Goal: Task Accomplishment & Management: Complete application form

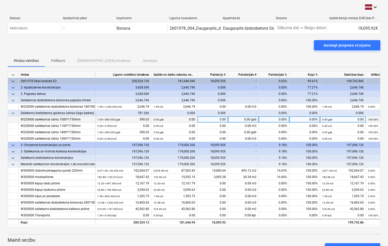
click at [210, 120] on div "0.00" at bounding box center [212, 119] width 31 height 6
type input "390.63"
click at [215, 120] on div "390.63" at bounding box center [212, 119] width 31 height 6
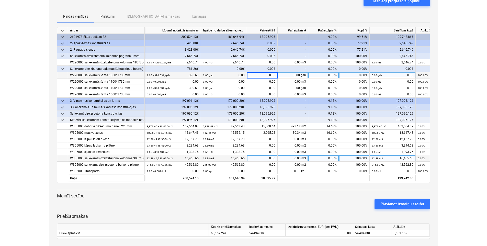
scroll to position [45, 0]
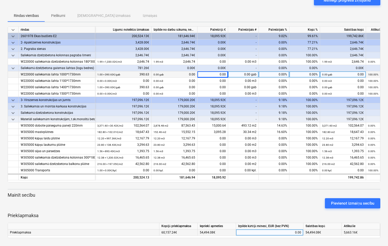
click at [257, 234] on div "0.00" at bounding box center [269, 232] width 63 height 6
type input "5428.78"
click at [287, 232] on div "5,428.78" at bounding box center [269, 232] width 63 height 6
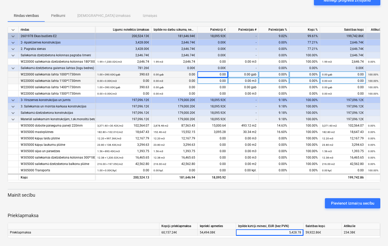
click at [328, 80] on small "0.00 m3" at bounding box center [327, 80] width 10 height 3
type input "100"
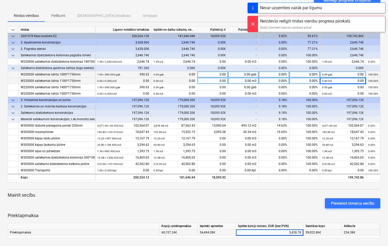
click at [281, 232] on div "5,428.78" at bounding box center [269, 232] width 63 height 6
drag, startPoint x: 281, startPoint y: 232, endPoint x: 306, endPoint y: 233, distance: 25.0
click at [0, 0] on div "Priekšapmaksa 60,157.24€ 54,494.08€ 5428.78 59,922.86€ 234.38€" at bounding box center [0, 0] width 0 height 0
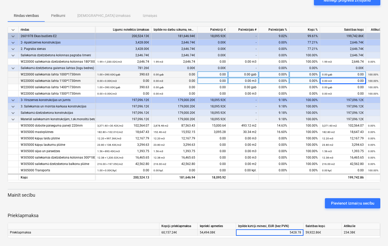
click at [284, 230] on input "5428.78" at bounding box center [269, 232] width 67 height 6
drag, startPoint x: 284, startPoint y: 231, endPoint x: 298, endPoint y: 232, distance: 13.9
click at [298, 232] on input "5428.78" at bounding box center [269, 232] width 67 height 6
type input "5663.16"
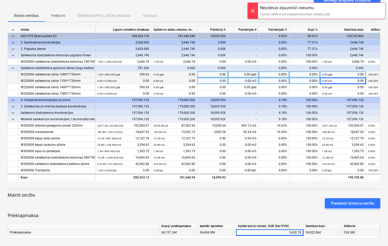
click at [287, 232] on div "5,428.78" at bounding box center [269, 232] width 63 height 6
click at [365, 233] on div "234.38€" at bounding box center [361, 232] width 38 height 6
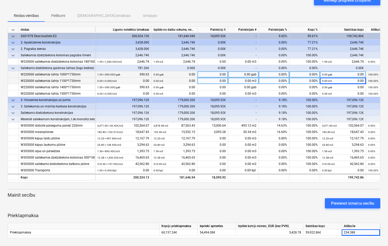
click at [324, 67] on div "0.00€" at bounding box center [343, 68] width 46 height 6
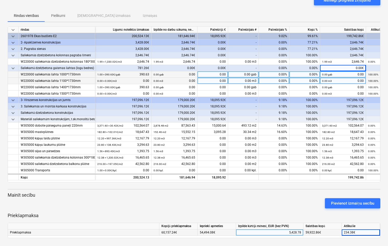
click at [284, 234] on div "5,428.78" at bounding box center [269, 232] width 63 height 6
click at [328, 79] on span at bounding box center [328, 80] width 1 height 3
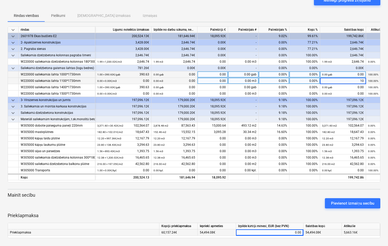
type input "100"
click at [161, 80] on small "0.00 m3" at bounding box center [159, 80] width 10 height 3
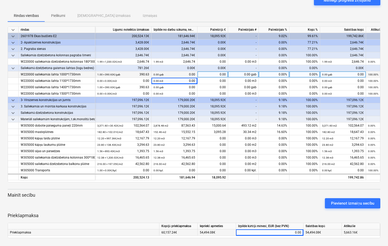
click at [257, 202] on div "Pievienot izmaiņu secību" at bounding box center [194, 203] width 377 height 14
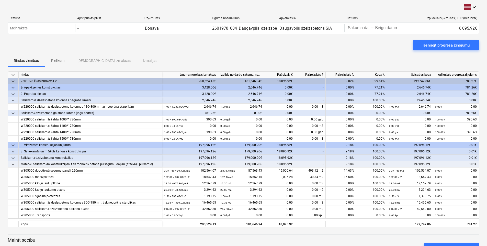
scroll to position [45, 0]
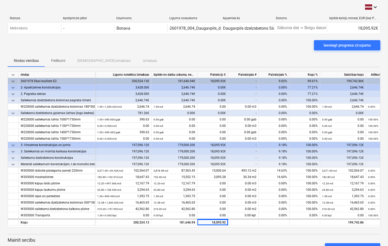
scroll to position [45, 0]
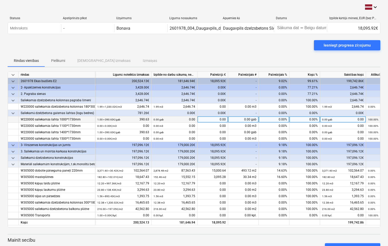
click at [213, 118] on div "0.00" at bounding box center [212, 119] width 31 height 6
type input "180.29077"
click at [213, 118] on div "180.29" at bounding box center [212, 119] width 31 height 6
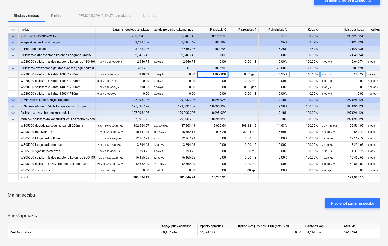
click at [212, 74] on input "180.2908" at bounding box center [212, 74] width 30 height 6
drag, startPoint x: 212, startPoint y: 73, endPoint x: 230, endPoint y: 75, distance: 17.9
click at [0, 0] on div "W220000 saliekamās šahta 1000*1730mm 1.00 × 390.63€ / gab 390.63 0.00 gab 0.00 …" at bounding box center [0, 0] width 0 height 0
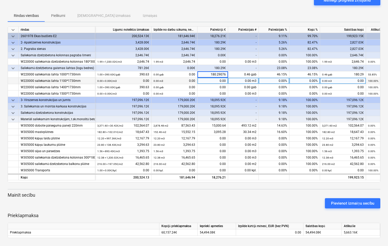
type input "180.290769"
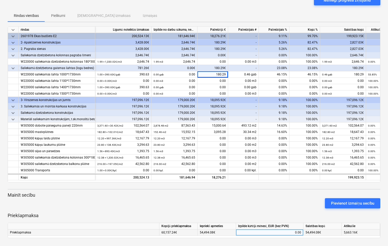
click at [280, 231] on div "0.00" at bounding box center [269, 232] width 63 height 6
type input "5663.16"
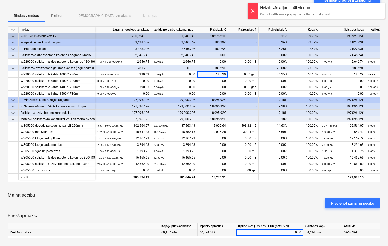
click at [254, 10] on div at bounding box center [253, 11] width 10 height 16
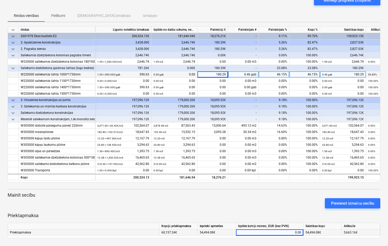
click at [215, 73] on div "180.29" at bounding box center [212, 74] width 31 height 6
click at [206, 74] on input "180.2908" at bounding box center [212, 74] width 30 height 6
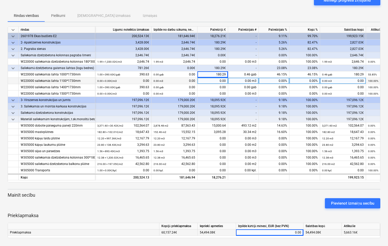
click at [216, 80] on div "0.00" at bounding box center [212, 81] width 31 height 6
click at [216, 80] on input at bounding box center [212, 81] width 30 height 6
type input "180.290769"
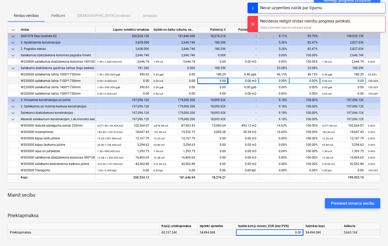
click at [254, 24] on div at bounding box center [253, 24] width 10 height 16
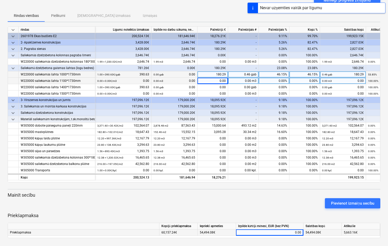
click at [212, 73] on div "180.29" at bounding box center [212, 74] width 31 height 6
click at [212, 73] on input "180.2908" at bounding box center [212, 74] width 30 height 6
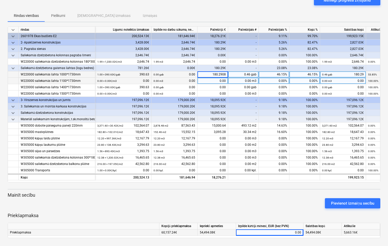
drag, startPoint x: 212, startPoint y: 73, endPoint x: 227, endPoint y: 74, distance: 14.6
click at [227, 74] on input "180.2908" at bounding box center [212, 74] width 30 height 6
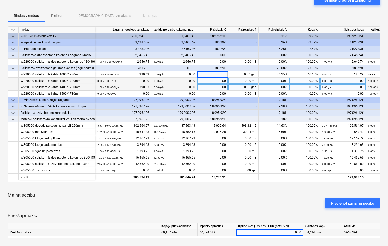
drag, startPoint x: 234, startPoint y: 87, endPoint x: 236, endPoint y: 85, distance: 2.9
click at [234, 87] on div "0.00 gab" at bounding box center [243, 87] width 31 height 6
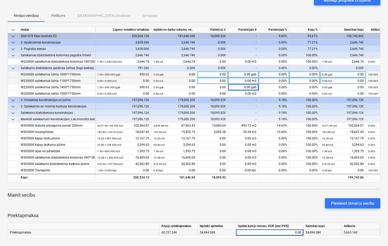
click at [215, 75] on div "0.00" at bounding box center [212, 74] width 31 height 6
click at [225, 74] on input at bounding box center [212, 74] width 30 height 6
type input "180.290769"
click at [295, 231] on div "0.00" at bounding box center [269, 232] width 63 height 6
click at [297, 232] on input at bounding box center [269, 232] width 67 height 6
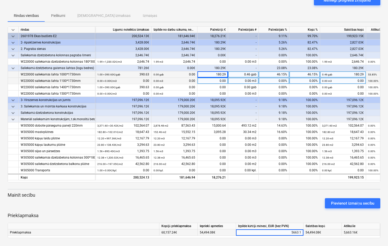
type input "5663.16"
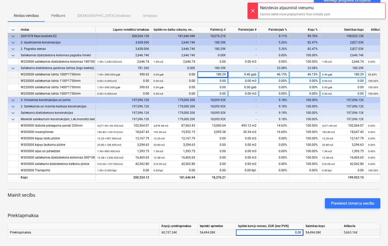
click at [216, 91] on div "0.00" at bounding box center [212, 93] width 31 height 6
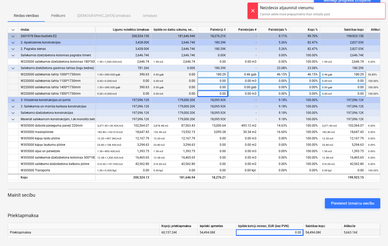
click at [210, 86] on div "0.00" at bounding box center [212, 87] width 31 height 6
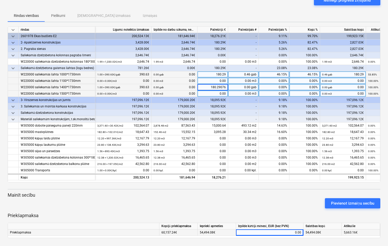
type input "180.290769"
click at [293, 231] on div "0.00" at bounding box center [269, 232] width 63 height 6
drag, startPoint x: 293, startPoint y: 231, endPoint x: 306, endPoint y: 230, distance: 12.6
click at [0, 0] on div "Priekšapmaksa 60,157.24€ 54,494.08€ 54,494.08€ 5,663.16€" at bounding box center [0, 0] width 0 height 0
type input "5663.16"
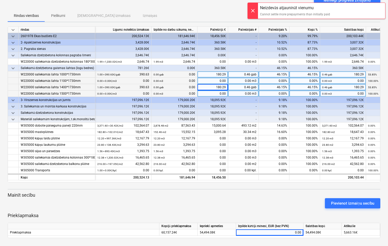
click at [212, 86] on div "180.29" at bounding box center [212, 87] width 31 height 6
click at [212, 86] on input "180.2908" at bounding box center [212, 87] width 30 height 6
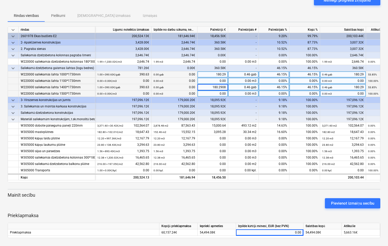
click at [212, 86] on input "180.2908" at bounding box center [212, 87] width 30 height 6
drag, startPoint x: 212, startPoint y: 86, endPoint x: 234, endPoint y: 94, distance: 23.2
click at [234, 94] on div "keyboard_arrow_down rindas Līgumā noteiktās izmaksas Izpilde no darbu sākuma, n…" at bounding box center [194, 104] width 373 height 156
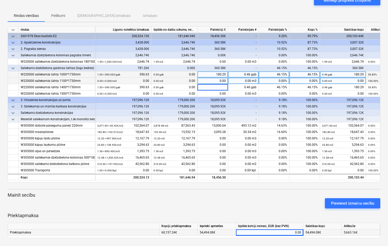
click at [289, 231] on div "0.00" at bounding box center [269, 232] width 63 height 6
click at [212, 65] on div "180.29€" at bounding box center [212, 68] width 31 height 6
click at [209, 74] on div "180.29" at bounding box center [212, 74] width 31 height 6
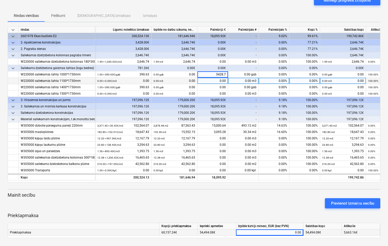
type input "5428.78"
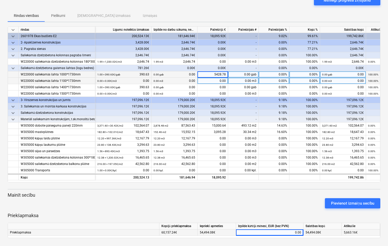
click at [214, 72] on input "5428.78" at bounding box center [212, 74] width 30 height 6
drag, startPoint x: 214, startPoint y: 72, endPoint x: 226, endPoint y: 72, distance: 12.0
click at [226, 72] on input "5428.78" at bounding box center [212, 74] width 30 height 6
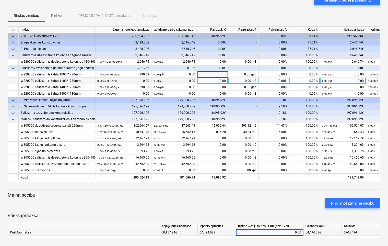
click at [292, 233] on div "0.00" at bounding box center [269, 232] width 63 height 6
click at [291, 232] on input at bounding box center [269, 232] width 67 height 6
type input "5428.78"
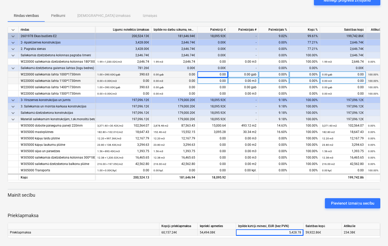
click at [234, 73] on div "0.00 gab" at bounding box center [243, 74] width 31 height 6
click at [207, 73] on div "0.00" at bounding box center [212, 74] width 31 height 6
type input "180.290769"
click at [212, 73] on div "180.29" at bounding box center [212, 74] width 31 height 6
type input "180.290769"
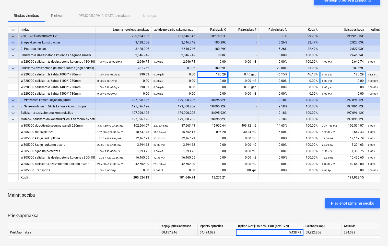
click at [288, 232] on div "5,428.78" at bounding box center [269, 232] width 63 height 6
type input "5482.86"
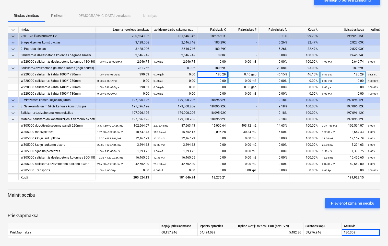
drag, startPoint x: 361, startPoint y: 232, endPoint x: 213, endPoint y: 73, distance: 217.3
click at [213, 73] on div "180.29" at bounding box center [212, 74] width 31 height 6
type input "360.59"
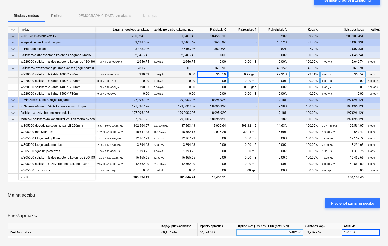
click at [289, 233] on div "5,482.86" at bounding box center [269, 232] width 63 height 6
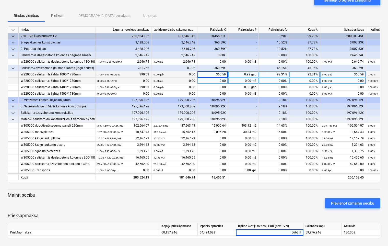
type input "5663.16"
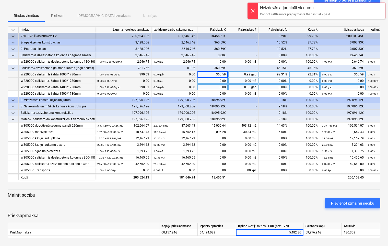
click at [218, 87] on div "0.00" at bounding box center [212, 87] width 31 height 6
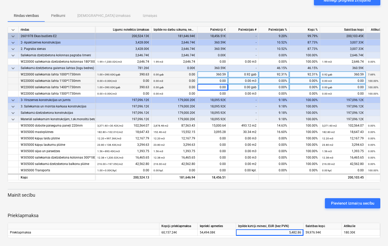
click at [211, 72] on div "360.59" at bounding box center [212, 74] width 31 height 6
type input "360.63"
click at [215, 88] on div "0.00" at bounding box center [212, 87] width 31 height 6
type input "390.63"
click at [210, 75] on div "360.63" at bounding box center [212, 74] width 31 height 6
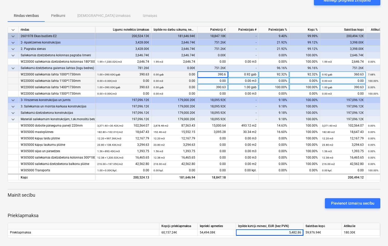
type input "390.63"
click at [286, 232] on div "5,482.86" at bounding box center [269, 232] width 63 height 6
type input "5663.16"
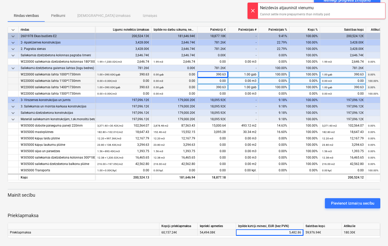
click at [281, 230] on div "5,482.86" at bounding box center [269, 232] width 63 height 6
type input "5663.16"
click at [295, 84] on div "100.00%" at bounding box center [304, 87] width 31 height 6
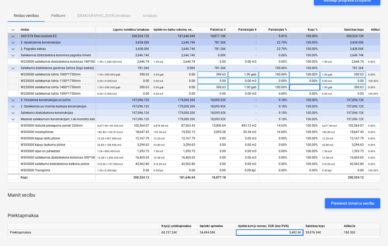
click at [199, 87] on div "390.63" at bounding box center [212, 87] width 31 height 6
click at [286, 231] on div "5,482.86" at bounding box center [269, 232] width 63 height 6
type input "5663.15"
click at [287, 231] on div "5,663.15" at bounding box center [269, 232] width 63 height 6
type input "5663.16"
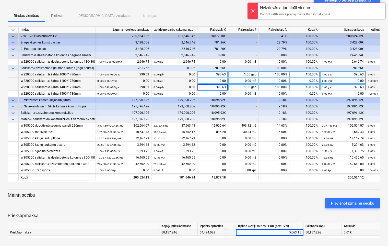
click at [300, 231] on div "5,663.15" at bounding box center [269, 232] width 63 height 6
type input "5663.16"
click at [301, 232] on div "5,663.15" at bounding box center [269, 232] width 63 height 6
click at [302, 232] on input "5663.15" at bounding box center [269, 232] width 67 height 6
type input "5663.1466"
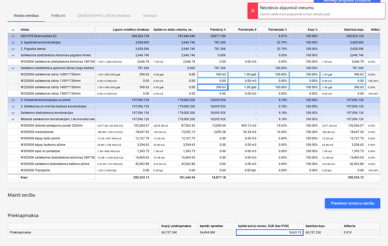
click at [286, 231] on div "5,663.15" at bounding box center [269, 232] width 63 height 6
click at [286, 231] on input "5663.1466" at bounding box center [269, 232] width 67 height 6
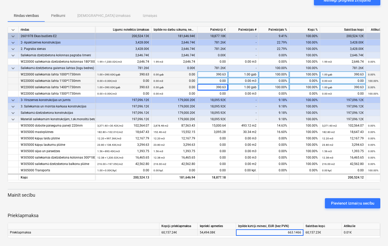
drag, startPoint x: 286, startPoint y: 231, endPoint x: 306, endPoint y: 236, distance: 21.2
click at [306, 236] on div "Kopējā priekšapmaksa Iepriekš apmeties Izpilde kārtējā mēnesī, EUR (bez PVN) Sa…" at bounding box center [194, 230] width 373 height 15
type input "5663.16"
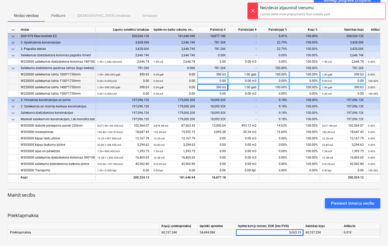
drag, startPoint x: 251, startPoint y: 9, endPoint x: 266, endPoint y: 24, distance: 21.1
click at [252, 9] on div at bounding box center [253, 11] width 10 height 16
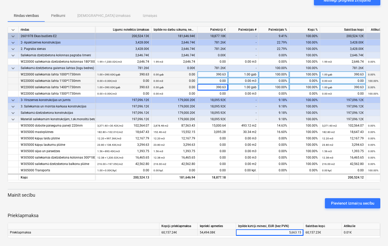
click at [283, 232] on div "5,663.15" at bounding box center [269, 232] width 63 height 6
drag, startPoint x: 283, startPoint y: 232, endPoint x: 309, endPoint y: 235, distance: 26.2
click at [0, 0] on div "Priekšapmaksa 60,157.24€ 54,494.08€ 5663.1466 60,157.23€ 0.01€" at bounding box center [0, 0] width 0 height 0
type input "1663.1588"
click at [287, 231] on div "1,663.16" at bounding box center [269, 232] width 63 height 6
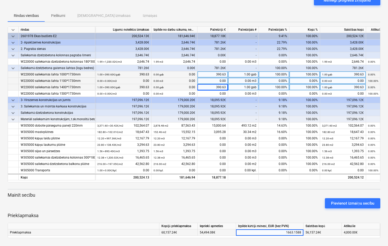
drag, startPoint x: 287, startPoint y: 231, endPoint x: 308, endPoint y: 231, distance: 21.2
click at [0, 0] on div "Priekšapmaksa 60,157.24€ 54,494.08€ 1663.1588 56,157.24€ 4,000.00€" at bounding box center [0, 0] width 0 height 0
type input "5663.1599"
click at [208, 74] on div "390.63" at bounding box center [212, 74] width 31 height 6
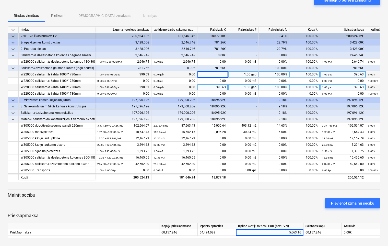
click at [216, 87] on div "390.63" at bounding box center [212, 87] width 31 height 6
drag, startPoint x: 215, startPoint y: 86, endPoint x: 235, endPoint y: 89, distance: 19.3
click at [0, 0] on div "W220000 saliekamās šahta 1400*1730mm 1.00 × 390.63€ / gab 390.63 0.00 gab 0.00 …" at bounding box center [0, 0] width 0 height 0
drag, startPoint x: 235, startPoint y: 89, endPoint x: 212, endPoint y: 86, distance: 22.7
click at [212, 86] on div "390.63" at bounding box center [212, 87] width 31 height 6
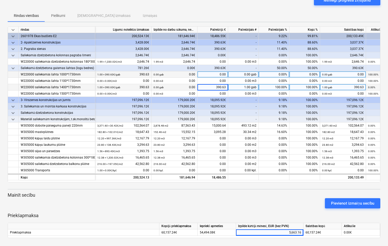
drag, startPoint x: 212, startPoint y: 86, endPoint x: 227, endPoint y: 90, distance: 15.1
click at [227, 90] on input "390.63" at bounding box center [212, 87] width 30 height 6
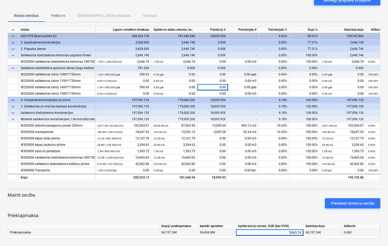
click at [287, 230] on div "5,663.16" at bounding box center [269, 232] width 63 height 6
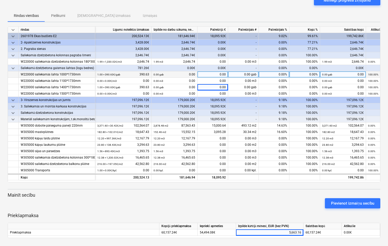
click at [315, 209] on div at bounding box center [194, 210] width 373 height 4
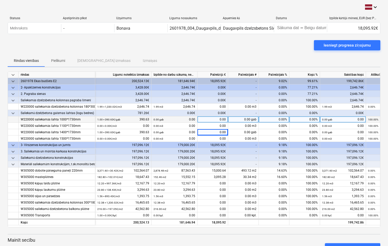
click at [209, 120] on div "0.00" at bounding box center [212, 119] width 31 height 6
type input "180.290769"
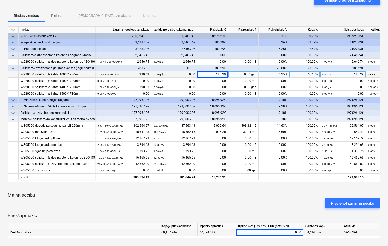
click at [290, 231] on div "0.00" at bounding box center [269, 232] width 63 height 6
drag, startPoint x: 291, startPoint y: 232, endPoint x: 299, endPoint y: 232, distance: 8.2
click at [299, 232] on input at bounding box center [269, 232] width 67 height 6
type input "5482.86"
click at [215, 75] on div "180.29" at bounding box center [212, 74] width 31 height 6
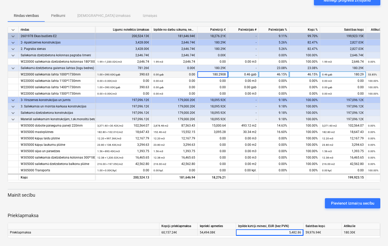
click at [212, 73] on input "180.2908" at bounding box center [212, 74] width 30 height 6
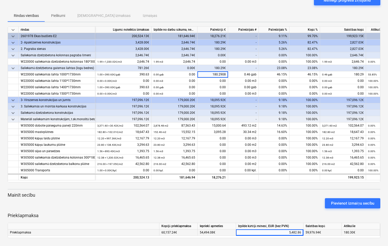
click at [363, 234] on div "180.30€" at bounding box center [361, 232] width 38 height 6
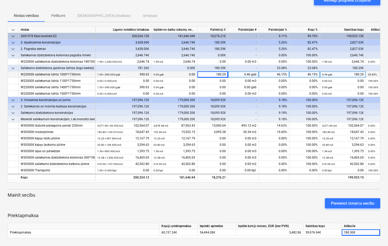
click at [214, 73] on div "180.29" at bounding box center [212, 74] width 31 height 6
type input "180.30"
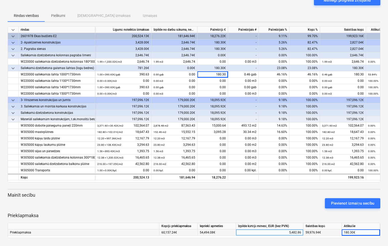
click at [289, 233] on div "5,482.86" at bounding box center [269, 232] width 63 height 6
click at [298, 232] on input "5482.86" at bounding box center [269, 232] width 67 height 6
click at [288, 231] on input "5482.86" at bounding box center [269, 232] width 67 height 6
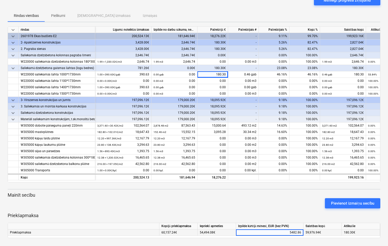
drag, startPoint x: 288, startPoint y: 231, endPoint x: 302, endPoint y: 233, distance: 13.9
click at [302, 233] on input "5482.86" at bounding box center [269, 232] width 67 height 6
type input "5482.87"
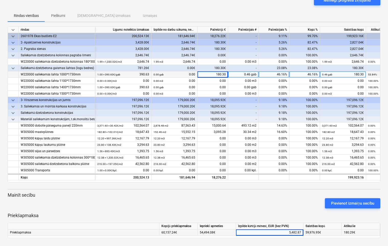
click at [215, 76] on div "180.30" at bounding box center [212, 74] width 31 height 6
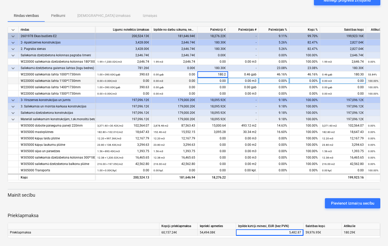
type input "180.28"
click at [288, 231] on div "5,482.87" at bounding box center [269, 232] width 63 height 6
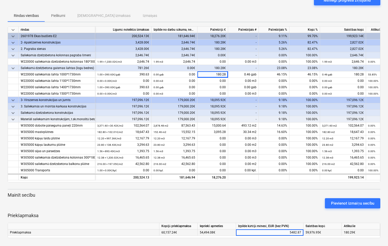
click at [290, 231] on input "5482.87" at bounding box center [269, 232] width 67 height 6
type input "5482.86"
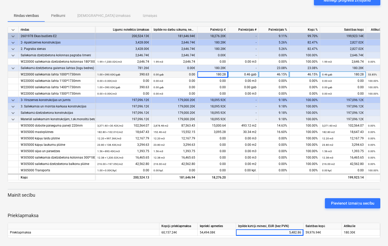
click at [211, 72] on div "180.28" at bounding box center [212, 74] width 31 height 6
type input "180.2908"
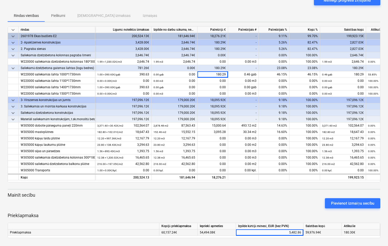
click at [283, 231] on div "5,482.86" at bounding box center [269, 232] width 63 height 6
type input "5482.865"
click at [206, 178] on div "18,276.21" at bounding box center [212, 177] width 31 height 6
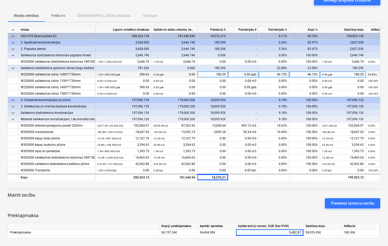
click at [210, 76] on div "180.29" at bounding box center [212, 74] width 31 height 6
type input "180.30"
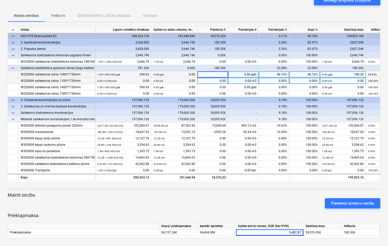
click at [235, 82] on div "0.00 m3" at bounding box center [243, 81] width 31 height 6
click at [284, 233] on div "5,482.87" at bounding box center [269, 232] width 63 height 6
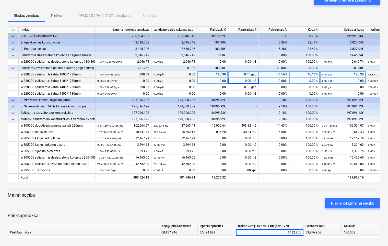
click at [284, 232] on input "5482.865" at bounding box center [269, 232] width 67 height 6
click at [335, 232] on div "59,976.95€" at bounding box center [323, 232] width 38 height 6
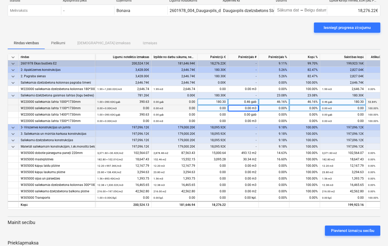
scroll to position [0, 0]
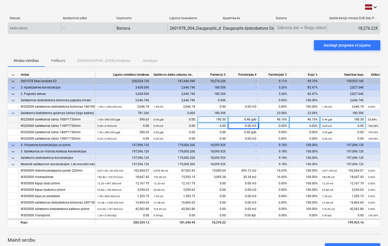
click at [288, 28] on body "keyboard_arrow_down Statuss Apstiprināts plkst Uzņēmums Līguma nosaukums Apņemi…" at bounding box center [194, 123] width 388 height 246
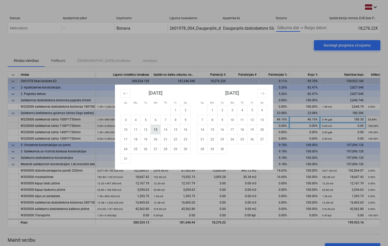
click at [155, 129] on td "13" at bounding box center [156, 130] width 10 height 10
type input "08/13/2025"
click at [155, 129] on td "13" at bounding box center [156, 130] width 10 height 10
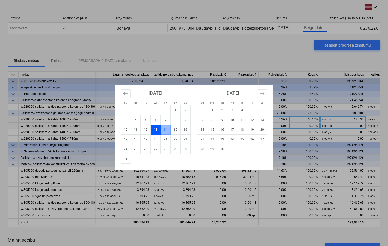
click at [155, 129] on td "13" at bounding box center [156, 130] width 10 height 10
click at [314, 28] on div "Su Mo Tu We Th Fr Sa Su Mo Tu We Th Fr Sa July 2025 1 2 3 4 5 6 7 8 9 10 11 12 …" at bounding box center [194, 123] width 388 height 246
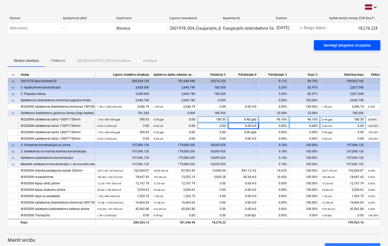
click at [340, 44] on div "Iesniegt progresa ziņojumu" at bounding box center [347, 45] width 47 height 7
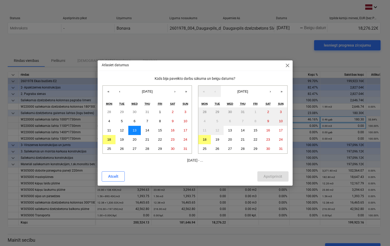
click at [134, 130] on abbr "13" at bounding box center [135, 130] width 4 height 4
click at [233, 130] on button "13" at bounding box center [230, 130] width 13 height 9
click at [273, 176] on div "Apstiprināt" at bounding box center [272, 176] width 19 height 7
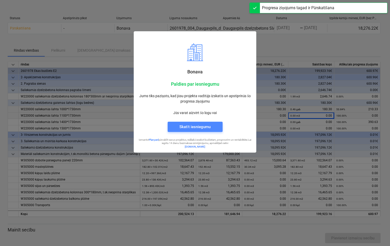
click at [186, 125] on div "Skatīt iesniegumu" at bounding box center [194, 126] width 31 height 7
